Goal: Use online tool/utility: Use online tool/utility

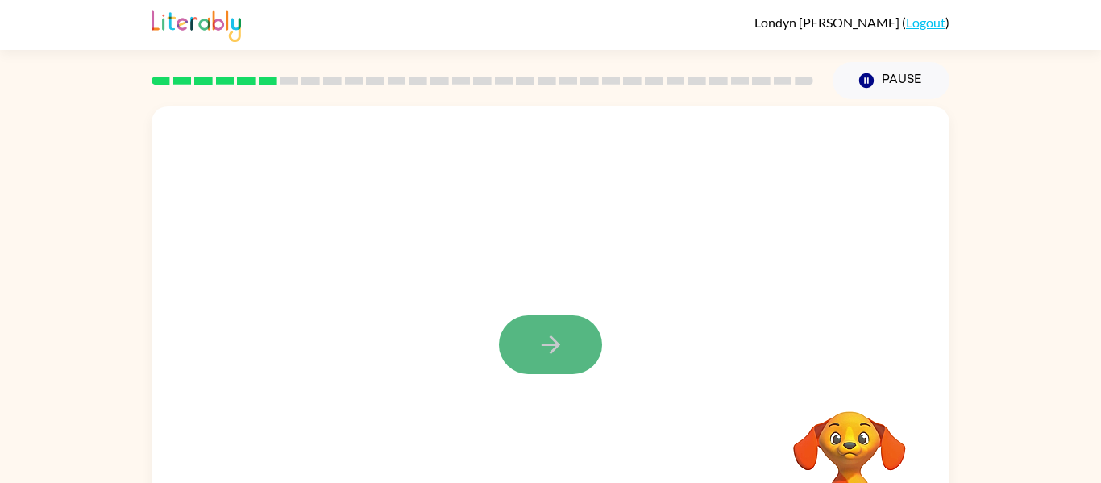
click at [530, 360] on button "button" at bounding box center [550, 344] width 103 height 59
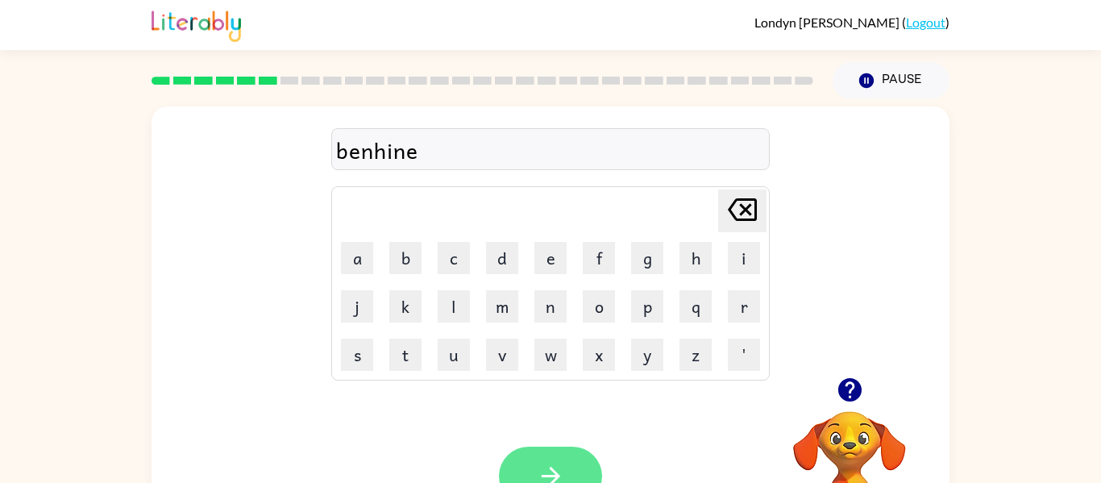
click at [563, 459] on button "button" at bounding box center [550, 476] width 103 height 59
click at [528, 463] on button "button" at bounding box center [550, 476] width 103 height 59
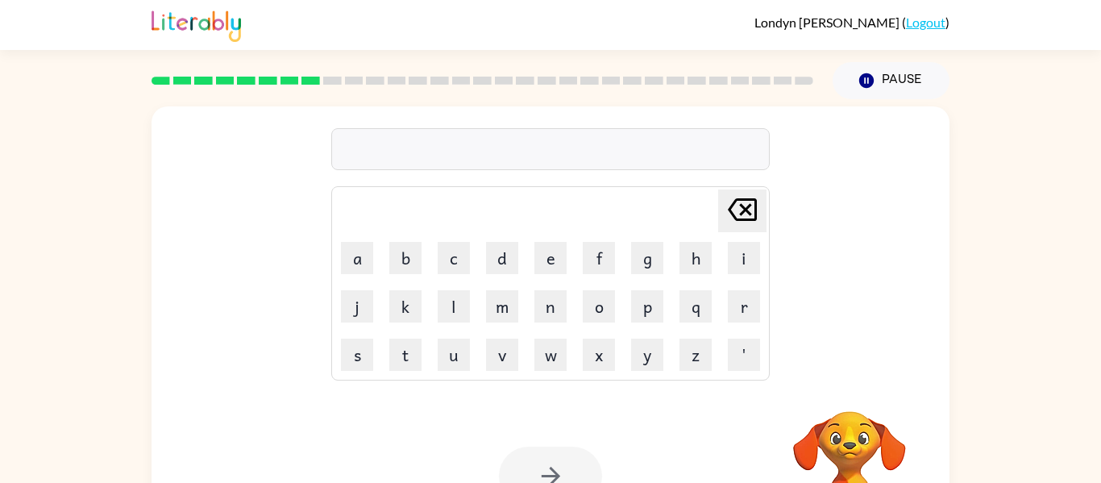
click at [480, 293] on td "m" at bounding box center [502, 306] width 47 height 47
drag, startPoint x: 412, startPoint y: 274, endPoint x: 410, endPoint y: 337, distance: 62.9
click at [410, 279] on td "b" at bounding box center [405, 258] width 47 height 47
drag, startPoint x: 415, startPoint y: 350, endPoint x: 510, endPoint y: 312, distance: 102.4
click at [421, 347] on button "t" at bounding box center [405, 355] width 32 height 32
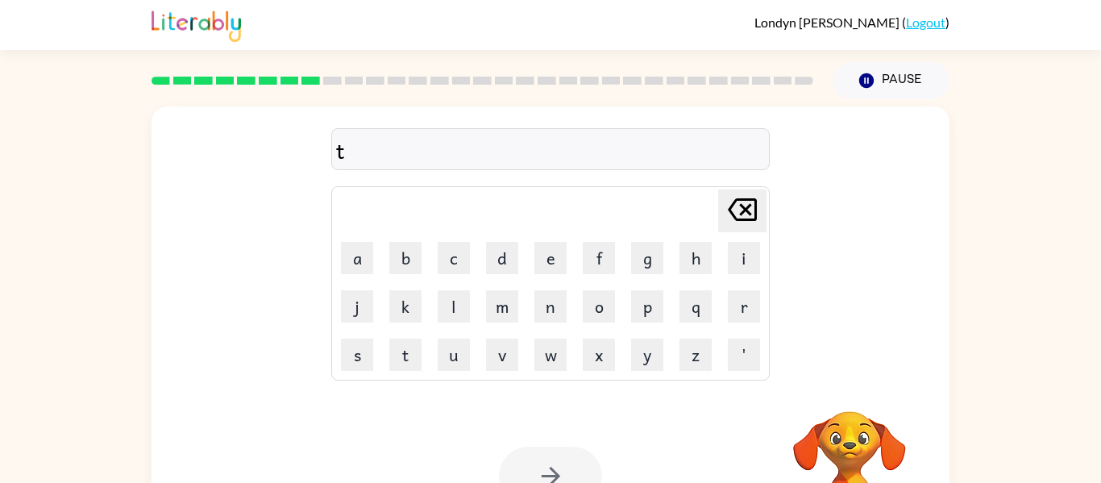
drag, startPoint x: 513, startPoint y: 313, endPoint x: 531, endPoint y: 340, distance: 33.1
click at [518, 320] on td "m" at bounding box center [502, 306] width 47 height 47
click at [734, 204] on icon "[PERSON_NAME] last character input" at bounding box center [742, 209] width 39 height 39
type button "delete"
click at [559, 465] on icon "button" at bounding box center [551, 476] width 28 height 28
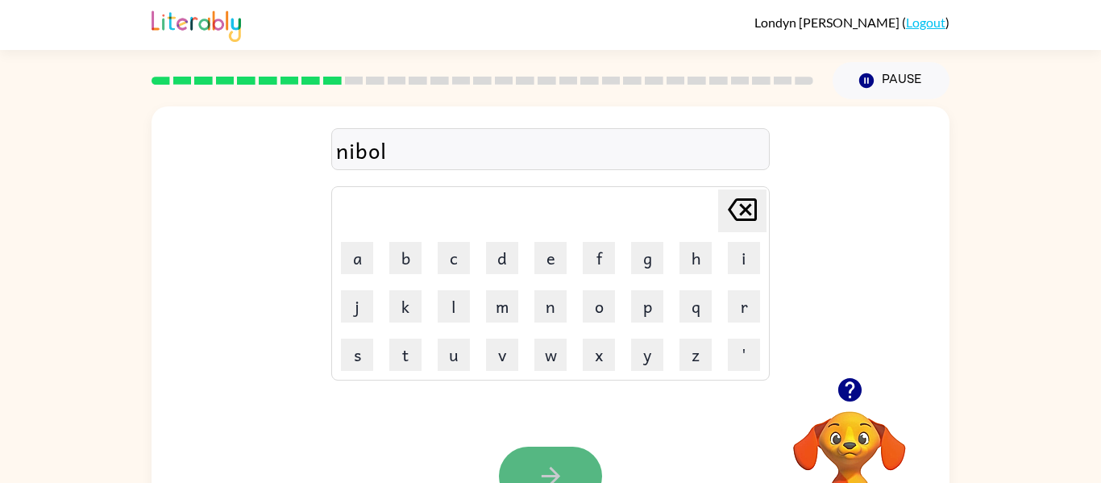
click at [545, 467] on icon "button" at bounding box center [551, 476] width 28 height 28
click at [555, 462] on icon "button" at bounding box center [551, 476] width 28 height 28
click at [539, 464] on icon "button" at bounding box center [551, 476] width 28 height 28
click at [547, 464] on icon "button" at bounding box center [551, 476] width 28 height 28
drag, startPoint x: 541, startPoint y: 470, endPoint x: 553, endPoint y: 470, distance: 12.1
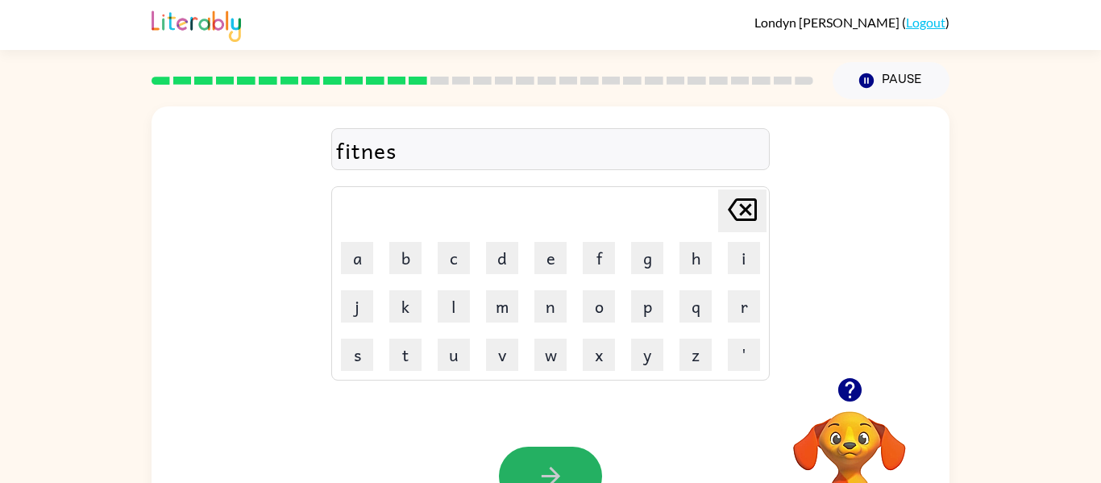
click at [551, 469] on icon "button" at bounding box center [551, 476] width 28 height 28
click at [537, 470] on icon "button" at bounding box center [551, 476] width 28 height 28
